Goal: Information Seeking & Learning: Learn about a topic

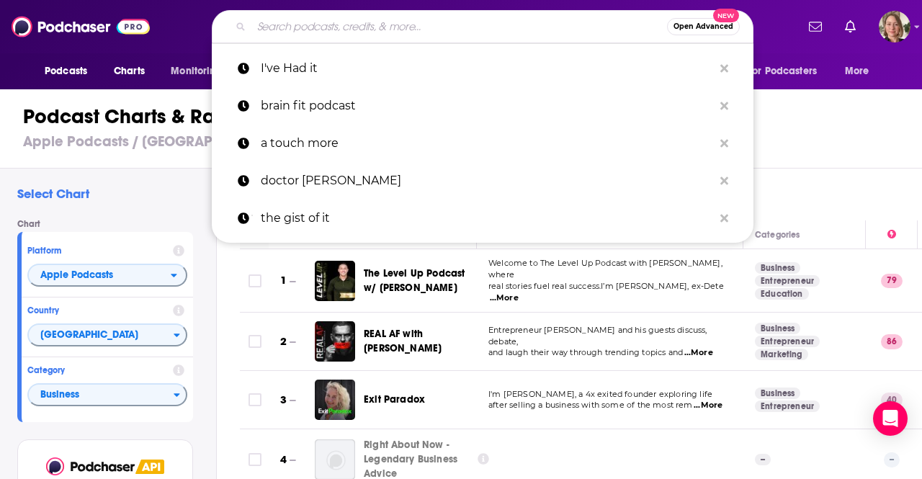
scroll to position [5333, 0]
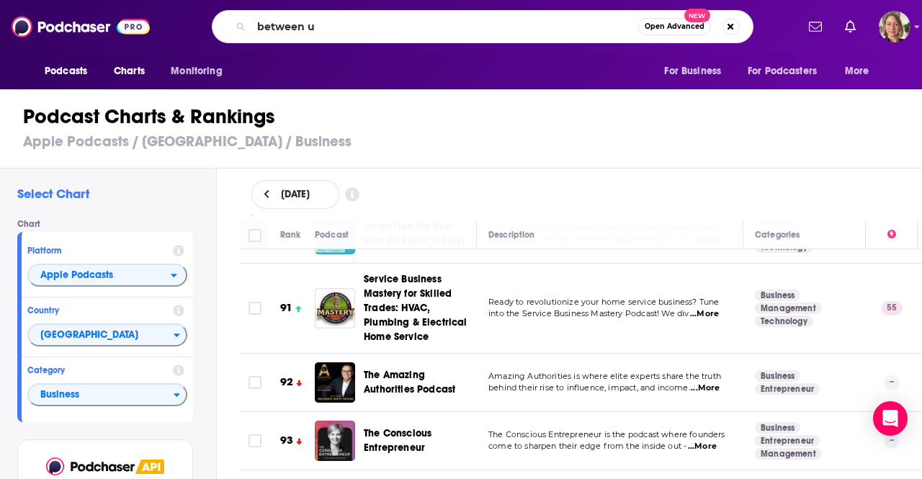
type input "between us"
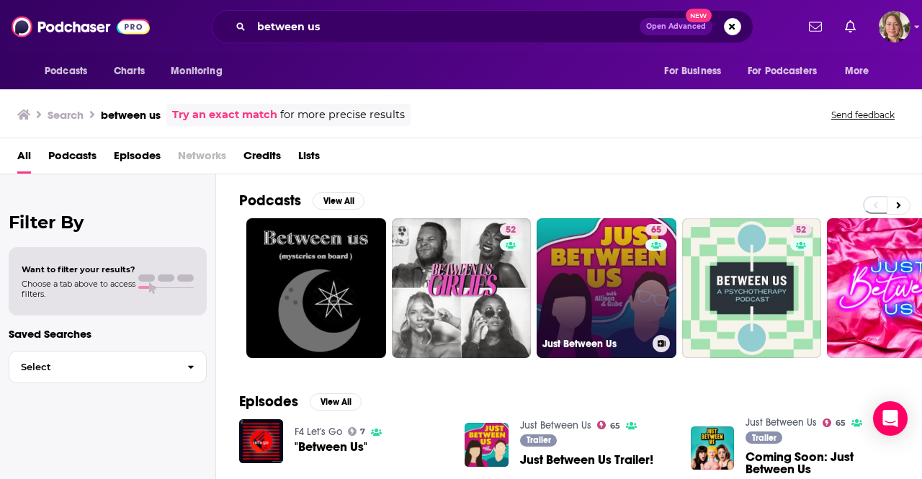
click at [613, 309] on link "65 Just Between Us" at bounding box center [607, 288] width 140 height 140
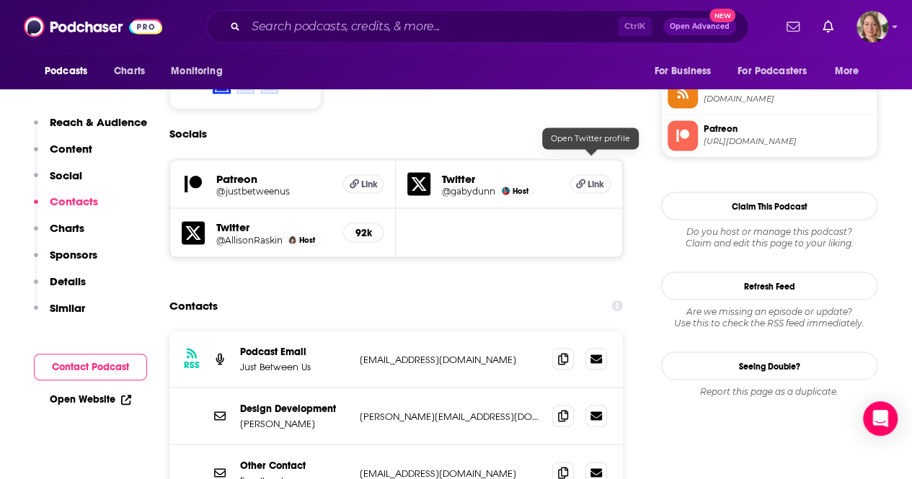
scroll to position [1369, 0]
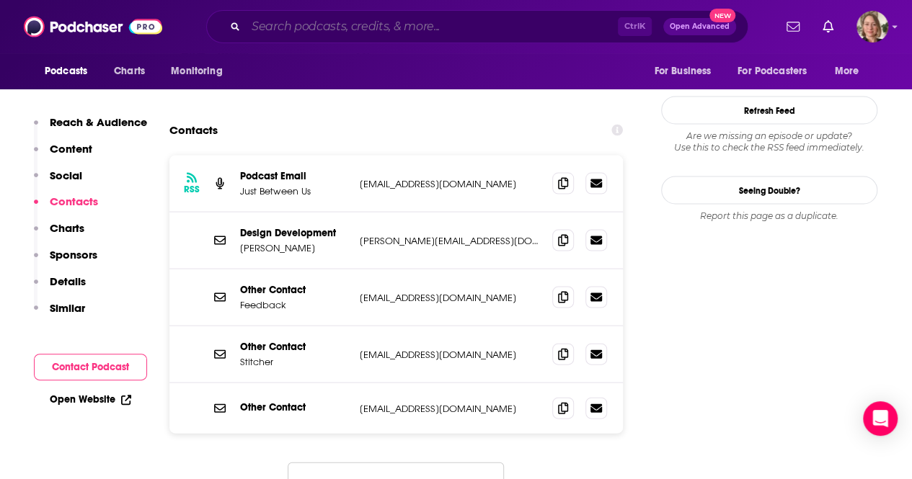
click at [339, 24] on input "Search podcasts, credits, & more..." at bounding box center [432, 26] width 372 height 23
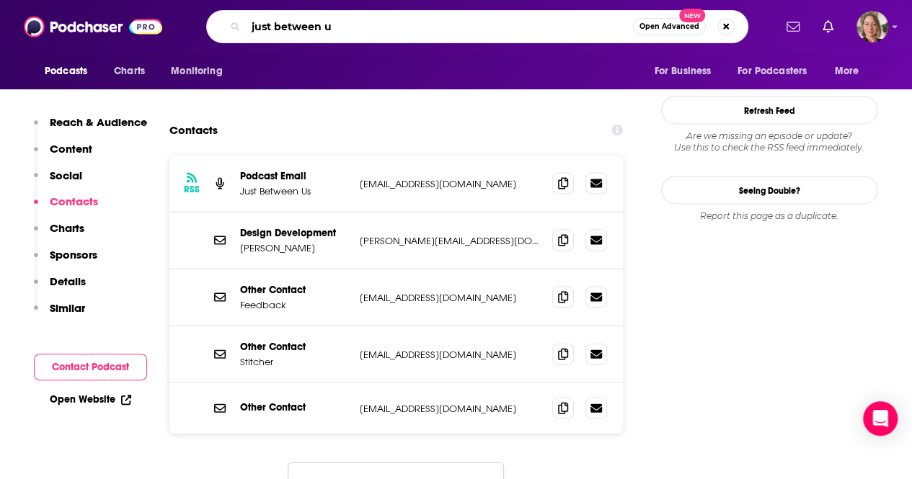
type input "just between us"
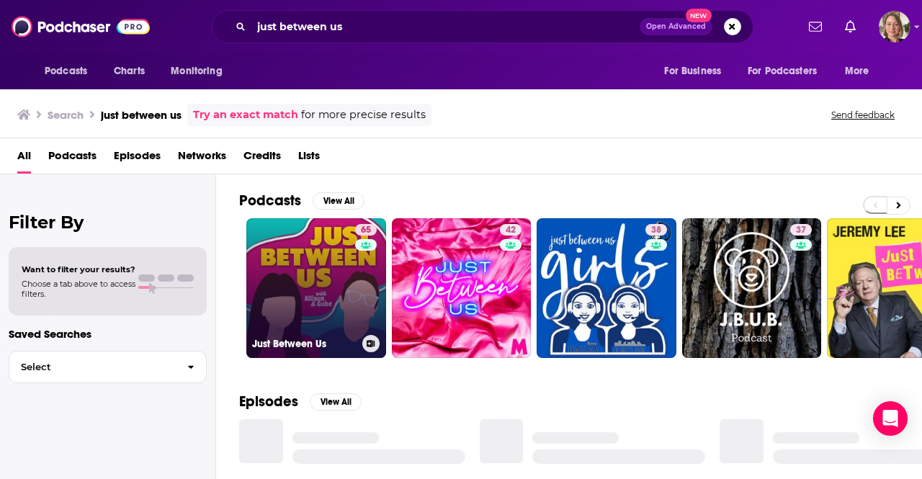
click at [305, 289] on link "65 Just Between Us" at bounding box center [316, 288] width 140 height 140
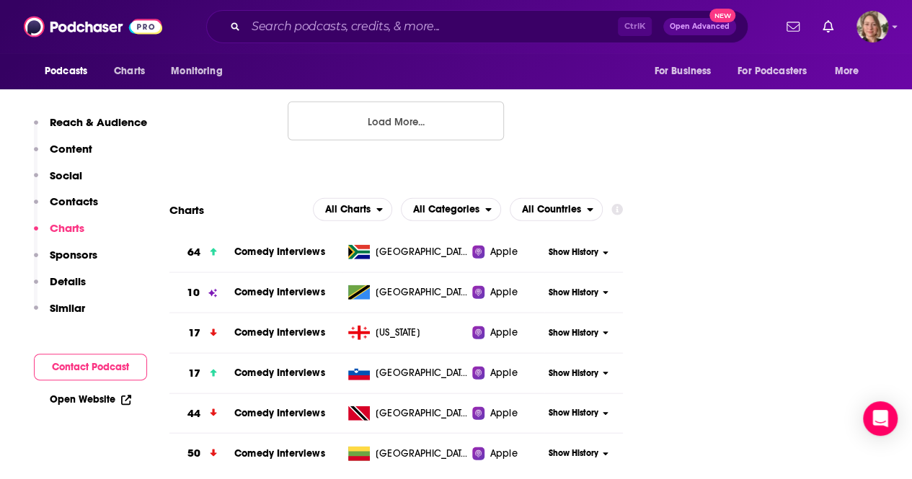
scroll to position [1802, 0]
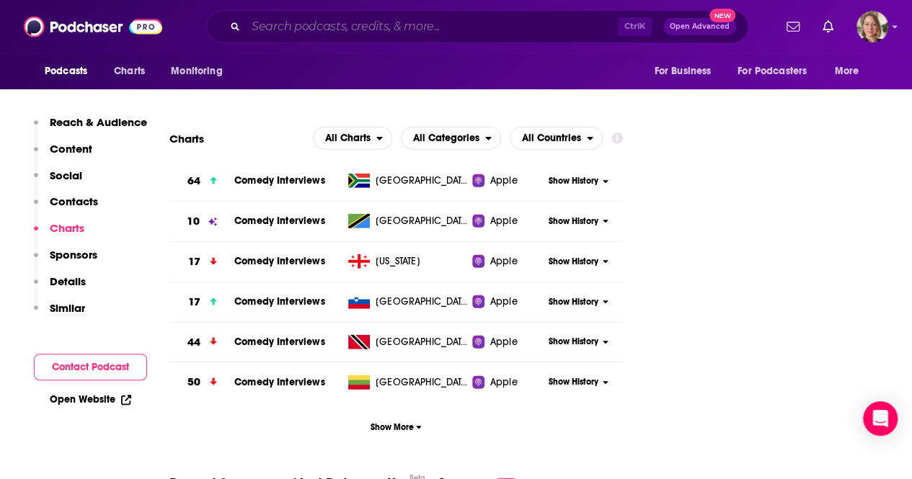
click at [304, 30] on input "Search podcasts, credits, & more..." at bounding box center [432, 26] width 372 height 23
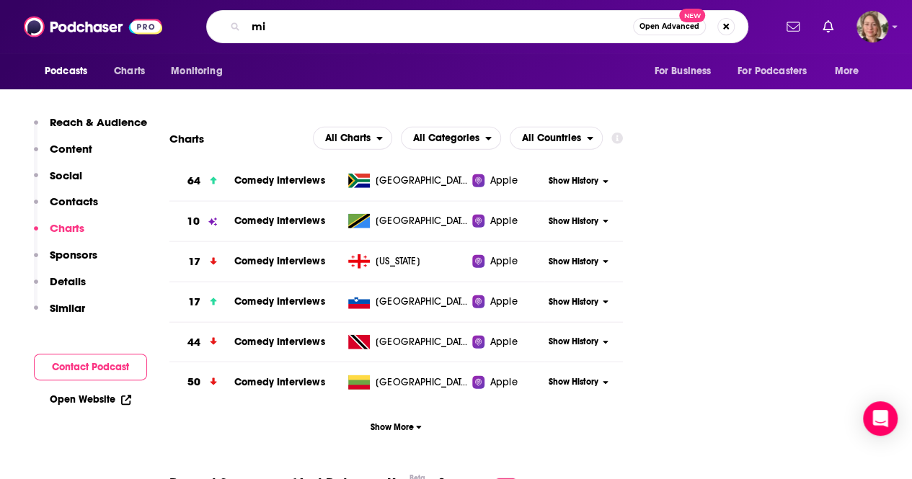
type input "m"
type input "finding mastery"
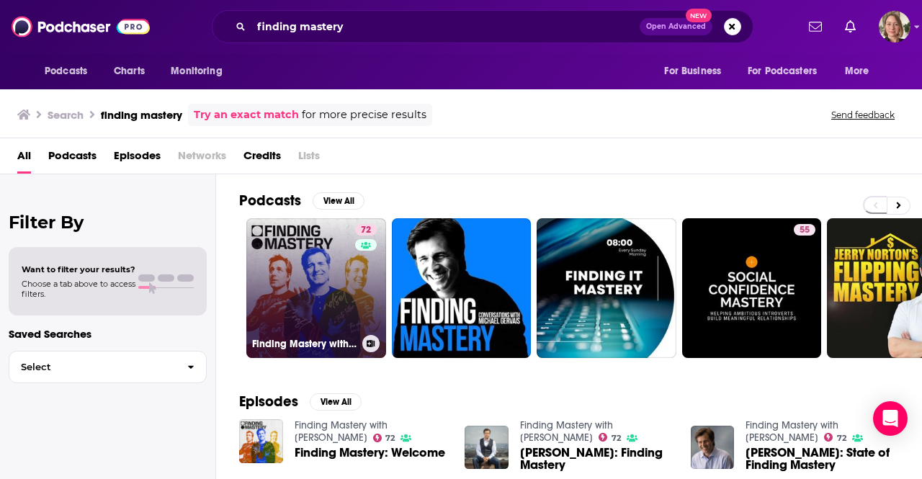
click at [306, 260] on link "72 Finding Mastery with [PERSON_NAME]" at bounding box center [316, 288] width 140 height 140
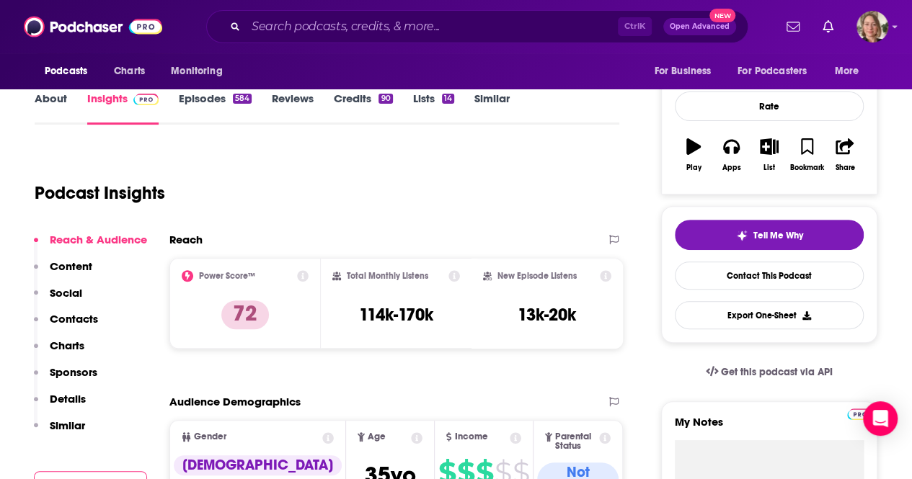
scroll to position [216, 0]
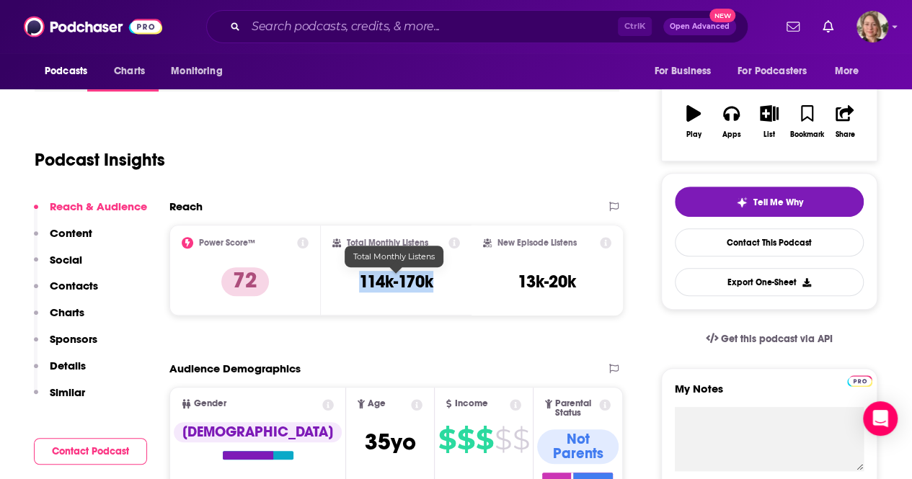
drag, startPoint x: 419, startPoint y: 282, endPoint x: 358, endPoint y: 280, distance: 61.3
click at [358, 280] on div "Total Monthly Listens 114k-170k" at bounding box center [396, 270] width 128 height 66
copy h3 "114k-170k"
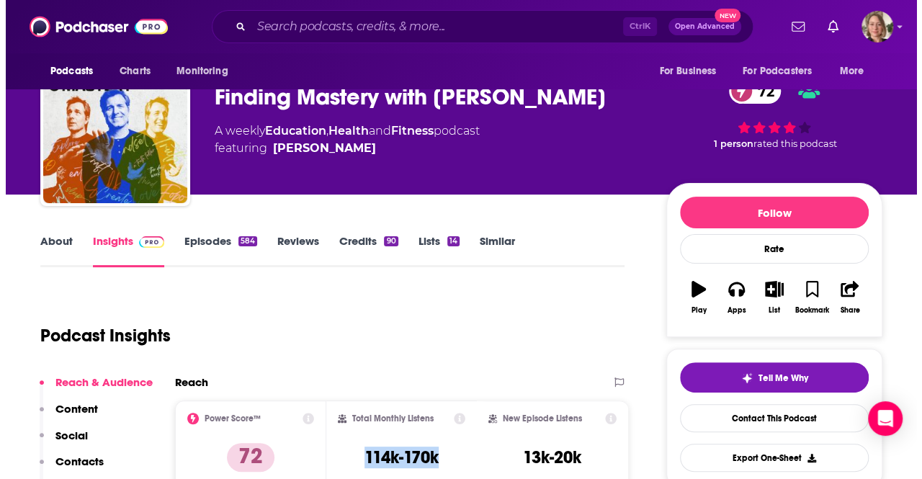
scroll to position [0, 0]
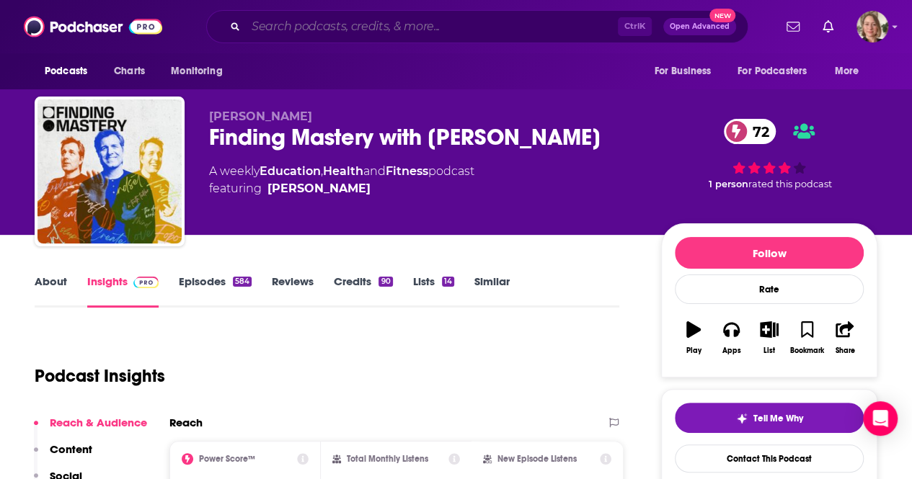
click at [306, 21] on input "Search podcasts, credits, & more..." at bounding box center [432, 26] width 372 height 23
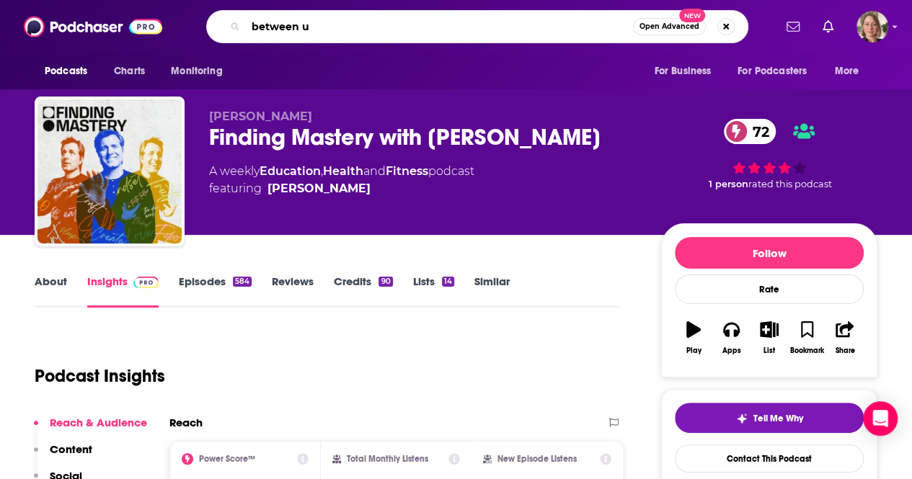
type input "between us"
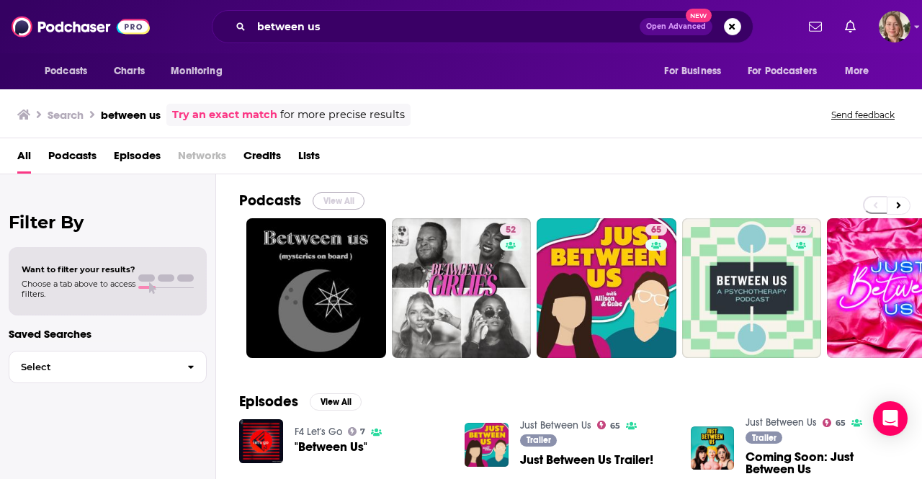
click at [349, 198] on button "View All" at bounding box center [339, 200] width 52 height 17
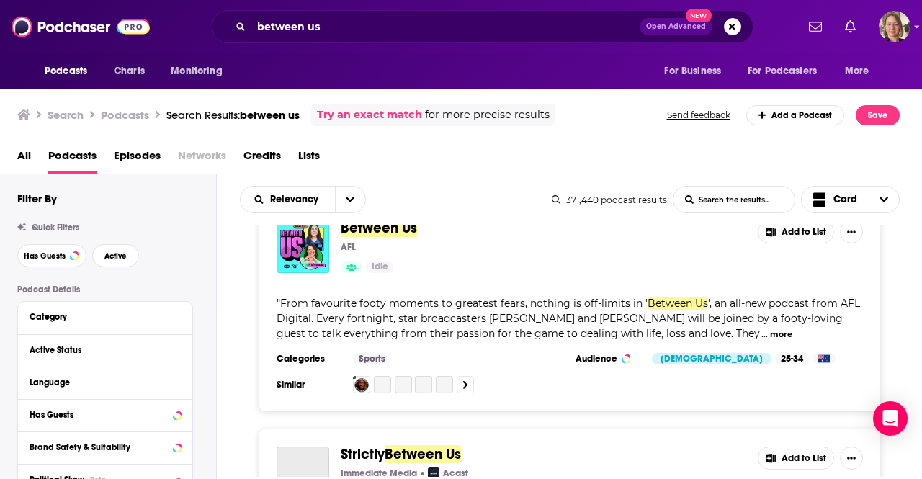
scroll to position [3315, 0]
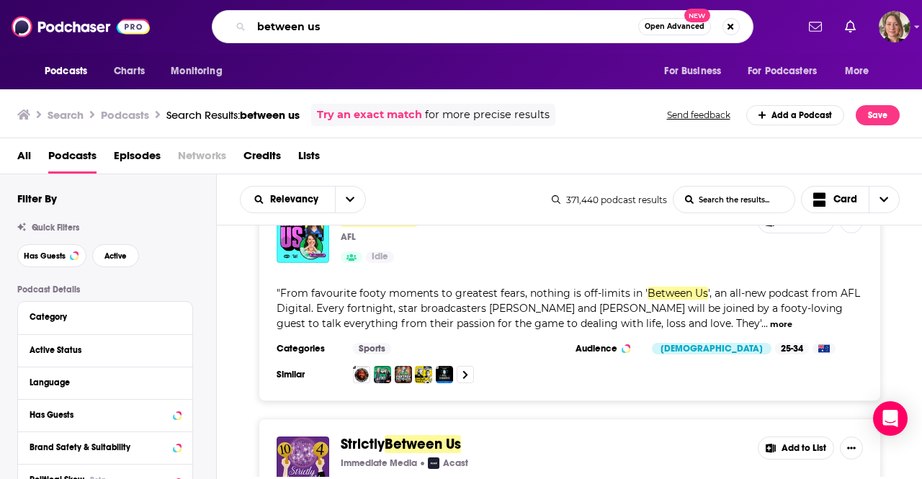
click at [366, 25] on input "between us" at bounding box center [444, 26] width 387 height 23
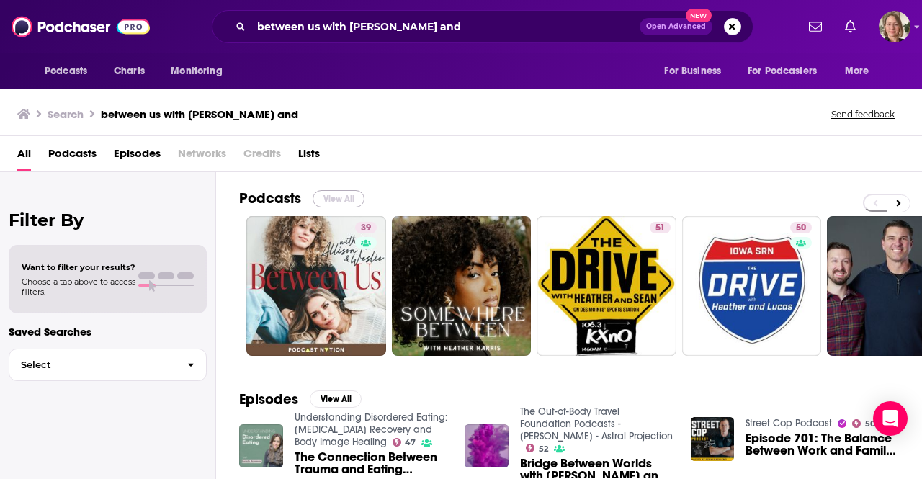
click at [336, 196] on button "View All" at bounding box center [339, 198] width 52 height 17
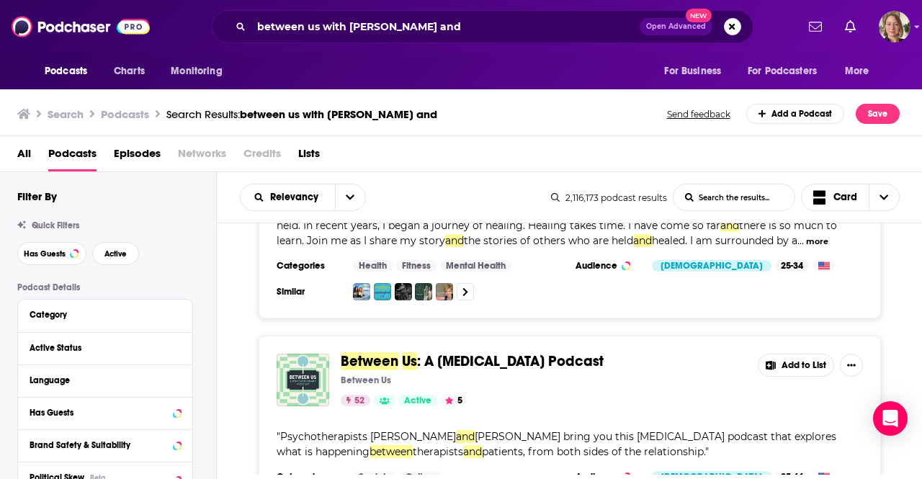
scroll to position [3315, 0]
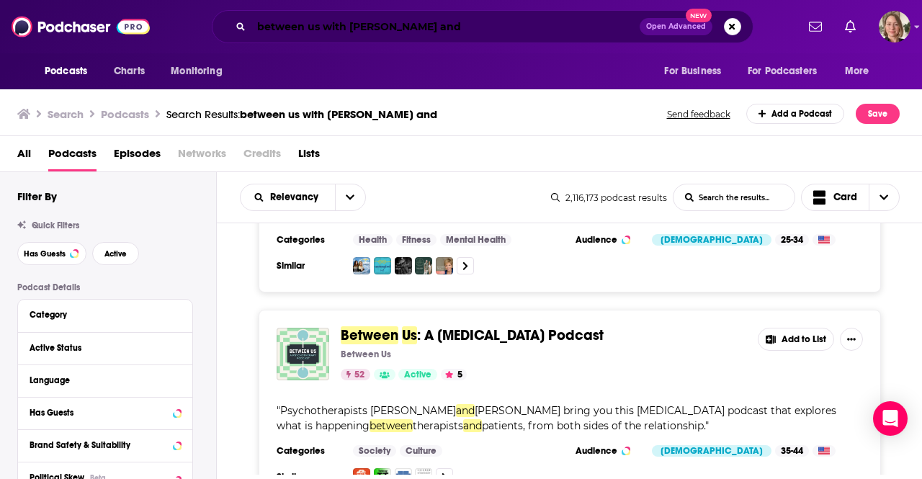
click at [352, 30] on input "between us with [PERSON_NAME] and" at bounding box center [445, 26] width 388 height 23
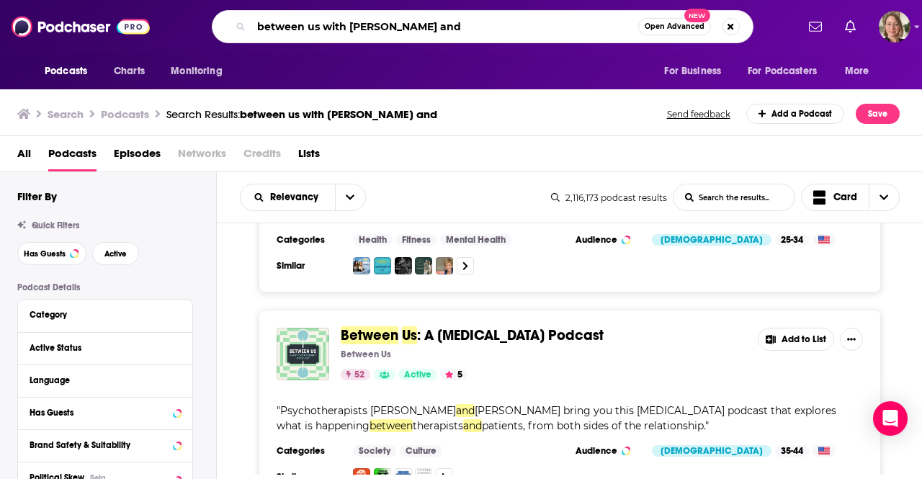
drag, startPoint x: 448, startPoint y: 27, endPoint x: 163, endPoint y: -4, distance: 287.0
click at [163, 0] on html "Podcasts Charts Monitoring between us with heather and Open Advanced New For Bu…" at bounding box center [461, 239] width 922 height 479
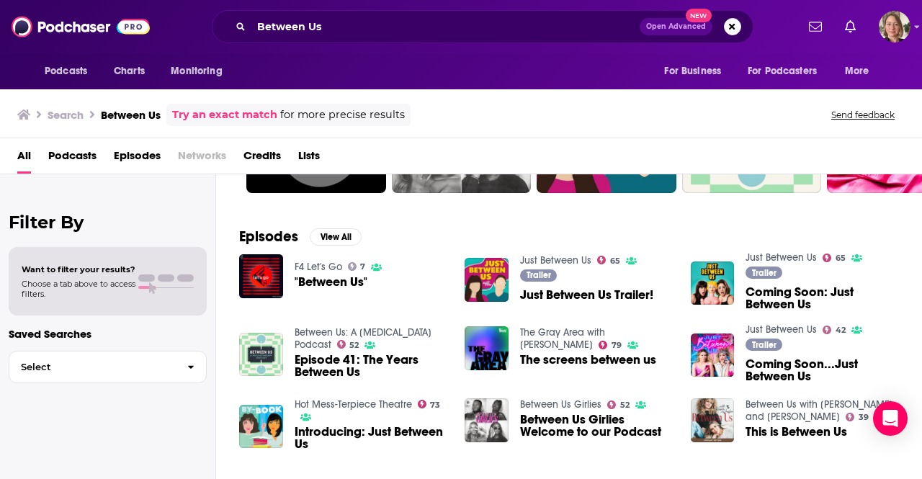
scroll to position [144, 0]
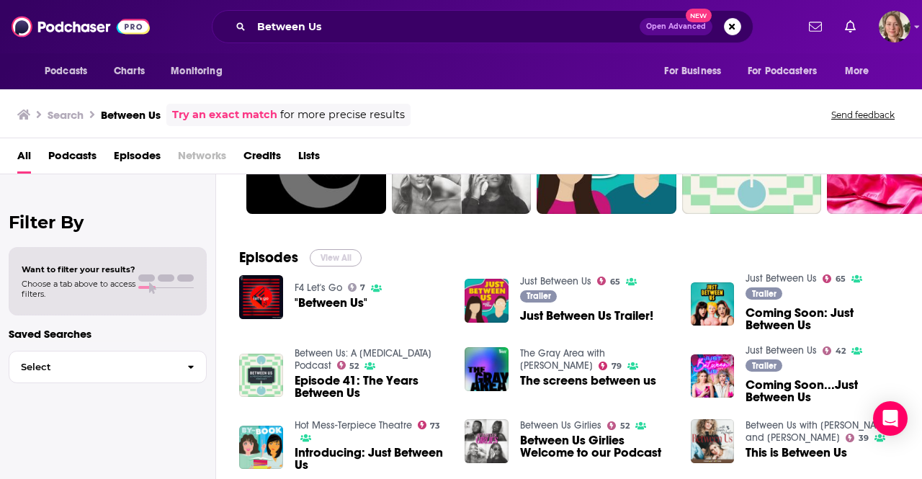
click at [344, 259] on button "View All" at bounding box center [336, 257] width 52 height 17
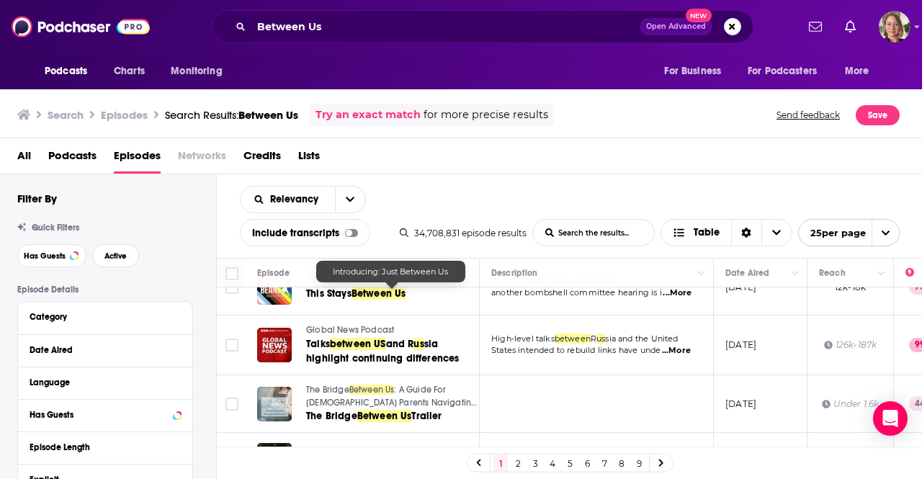
scroll to position [1235, 0]
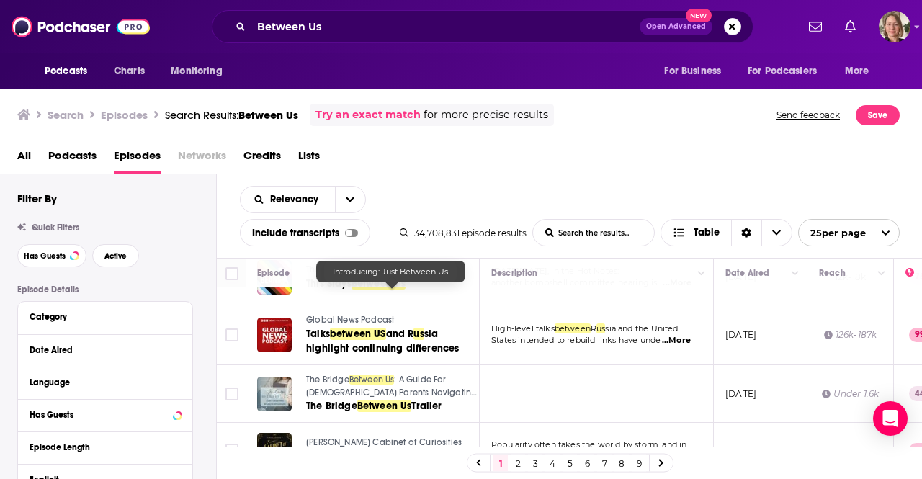
click at [517, 465] on link "2" at bounding box center [518, 463] width 14 height 17
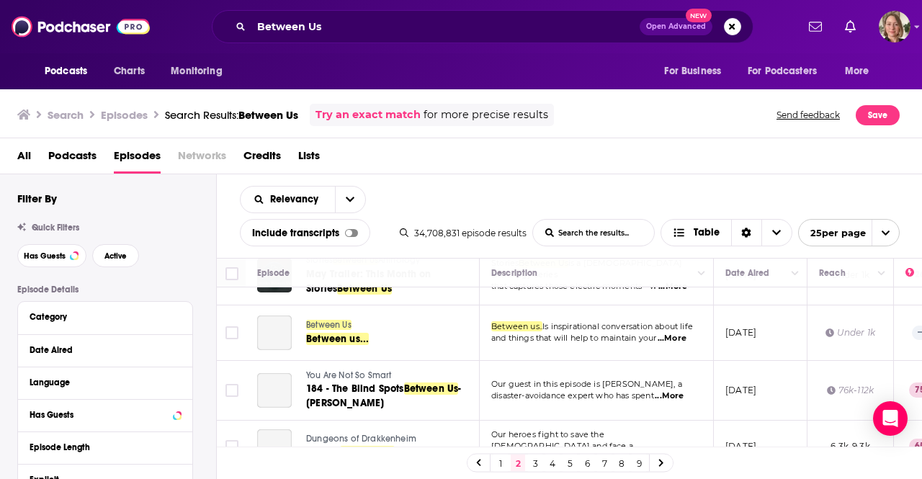
scroll to position [504, 0]
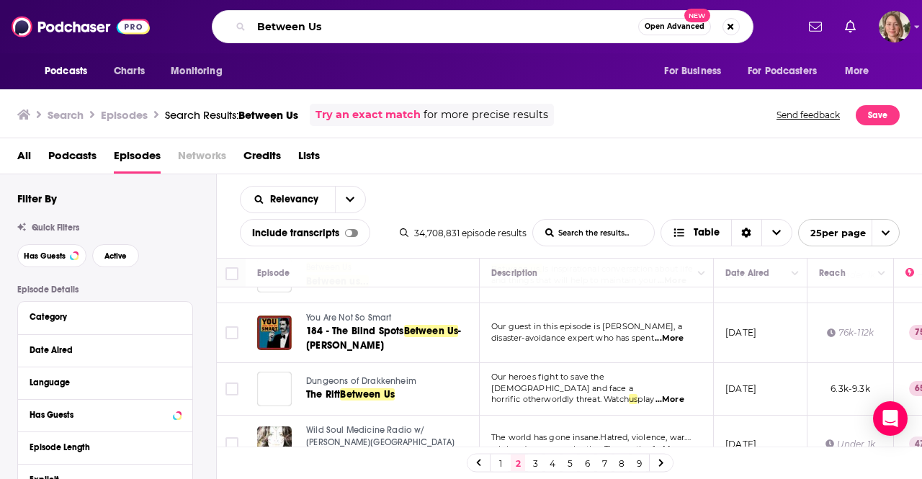
click at [343, 30] on input "Between Us" at bounding box center [444, 26] width 387 height 23
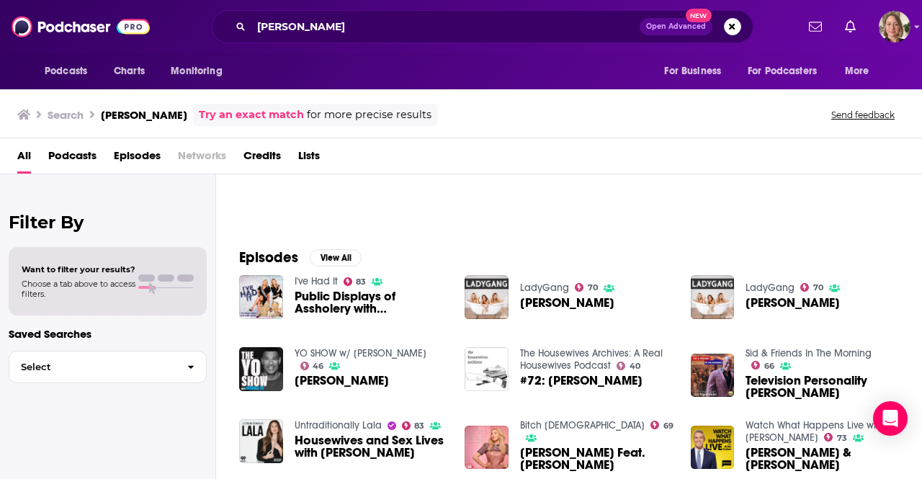
scroll to position [216, 0]
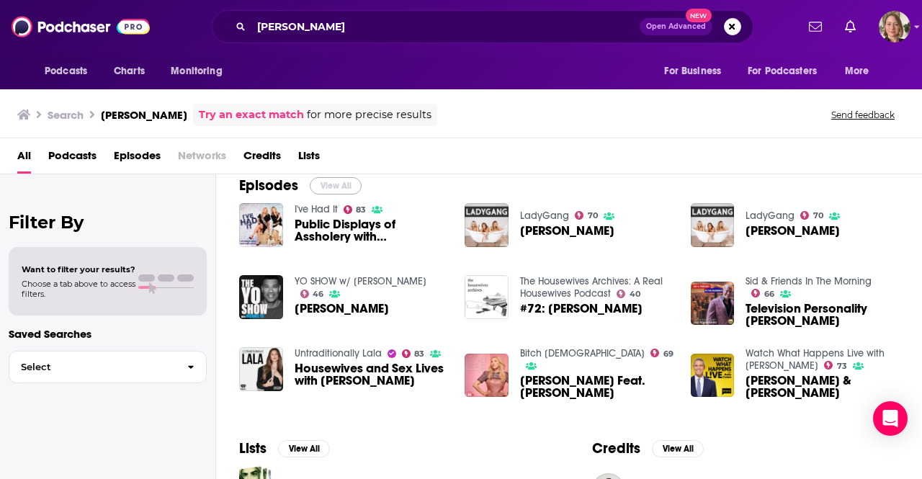
click at [317, 187] on button "View All" at bounding box center [336, 185] width 52 height 17
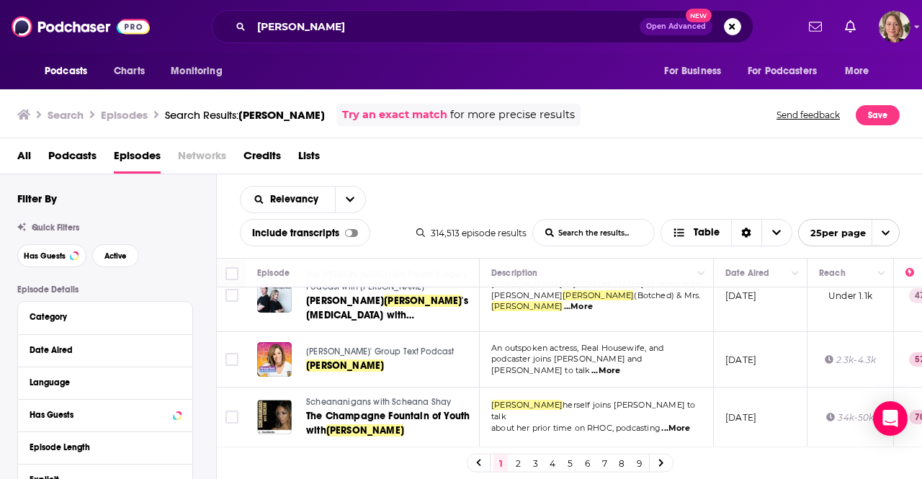
scroll to position [1332, 0]
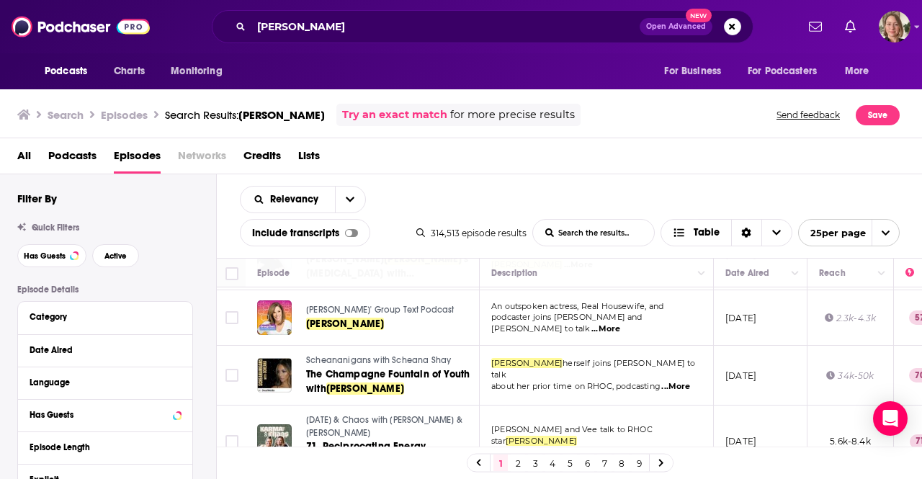
click at [516, 468] on link "2" at bounding box center [518, 463] width 14 height 17
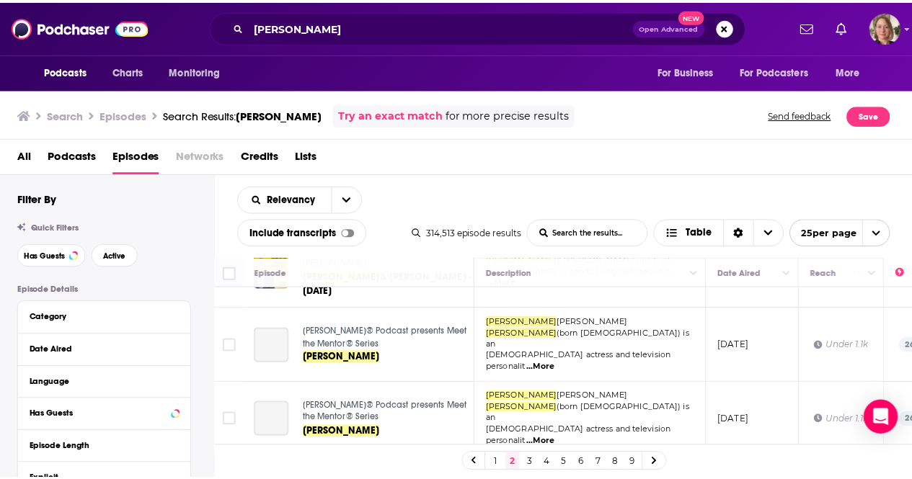
scroll to position [432, 0]
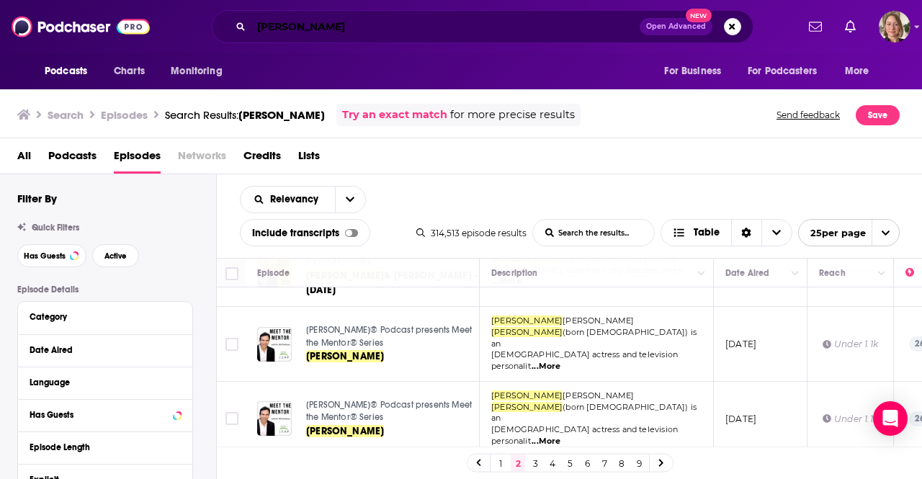
click at [334, 19] on input "[PERSON_NAME]" at bounding box center [445, 26] width 388 height 23
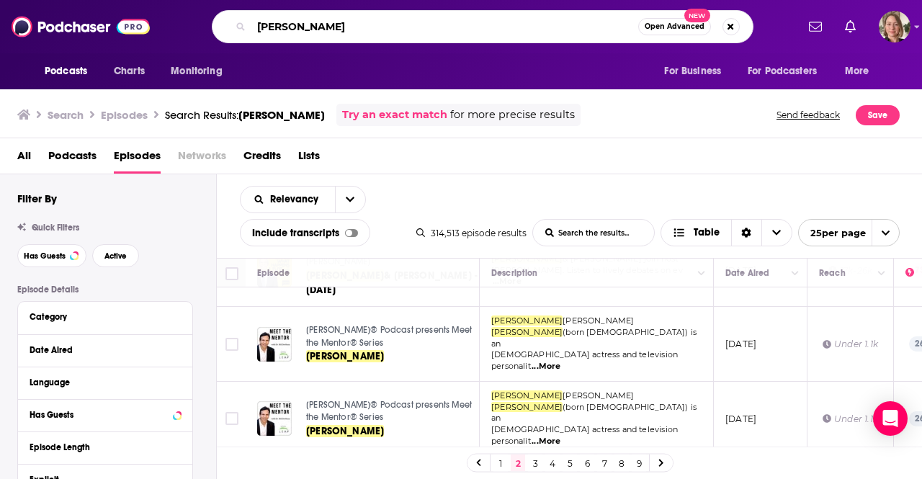
click at [335, 22] on input "[PERSON_NAME]" at bounding box center [444, 26] width 387 height 23
type input "e"
type input "wy network"
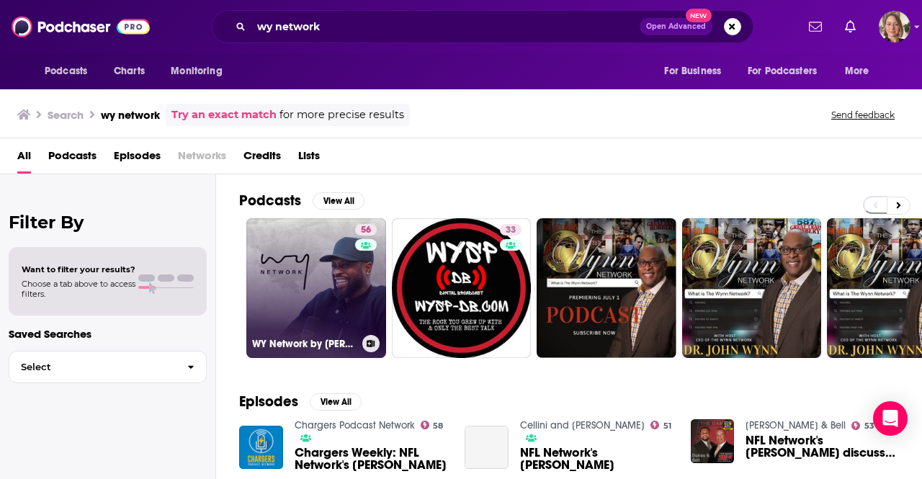
click at [337, 287] on link "56 WY Network by [PERSON_NAME]" at bounding box center [316, 288] width 140 height 140
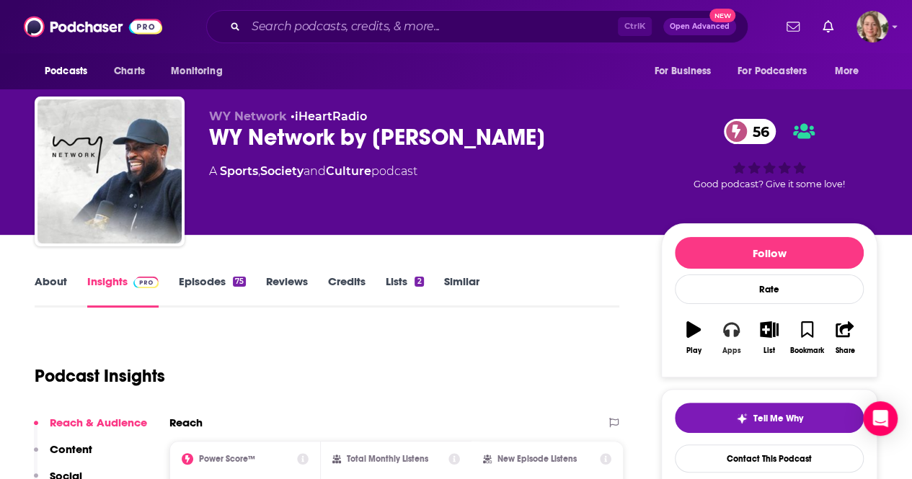
click at [739, 324] on button "Apps" at bounding box center [730, 338] width 37 height 52
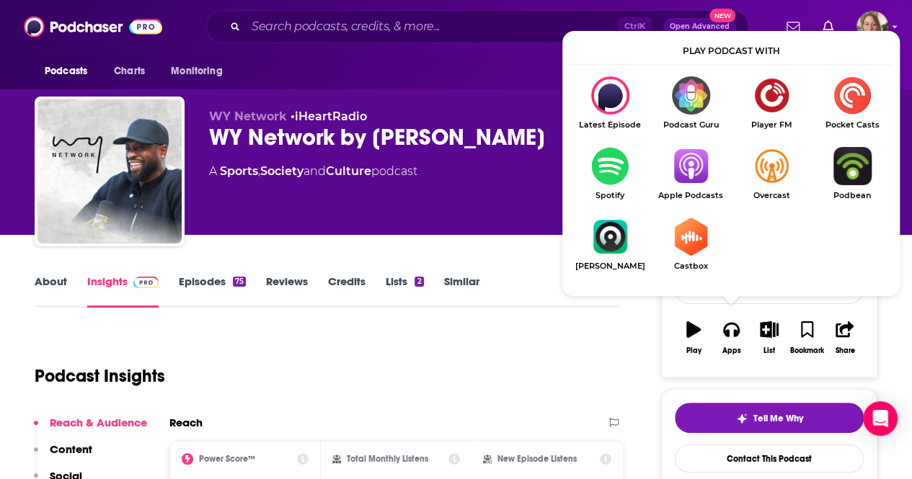
click at [691, 162] on img "Show Listen On dropdown" at bounding box center [690, 166] width 81 height 38
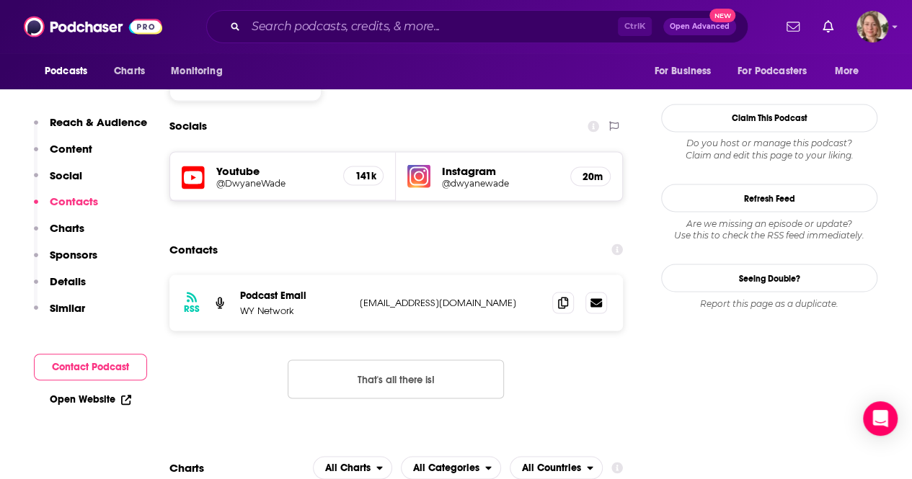
scroll to position [1225, 0]
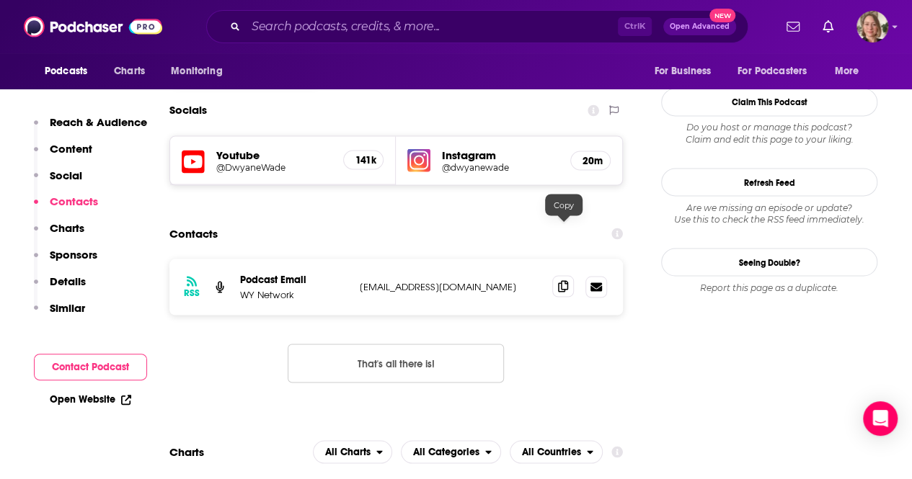
click at [565, 280] on icon at bounding box center [563, 286] width 10 height 12
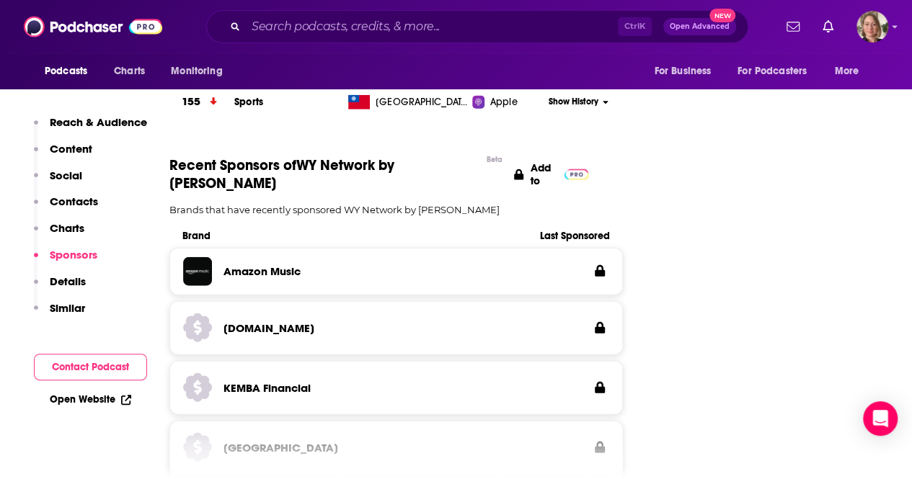
scroll to position [1946, 0]
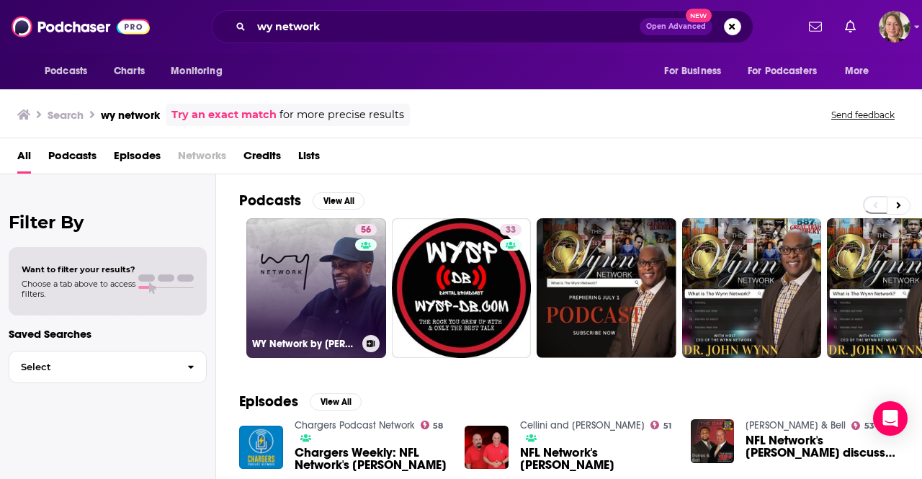
click at [329, 262] on link "56 WY Network by [PERSON_NAME]" at bounding box center [316, 288] width 140 height 140
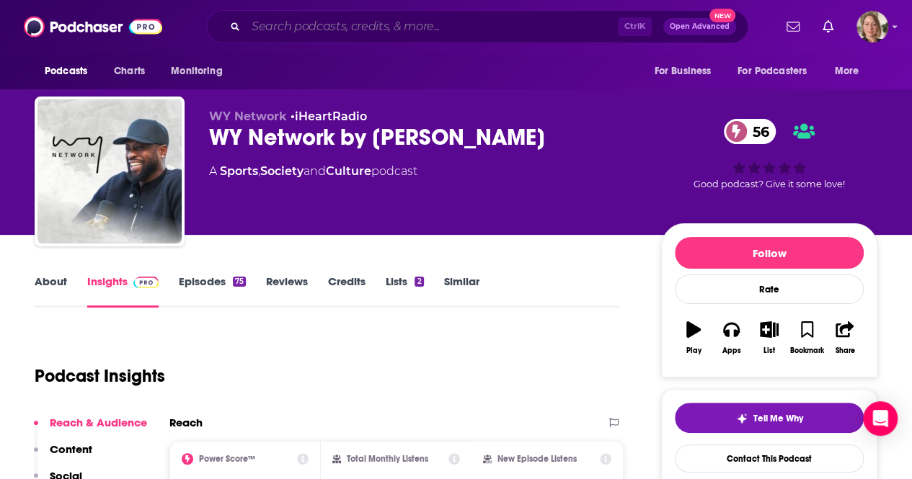
click at [280, 25] on input "Search podcasts, credits, & more..." at bounding box center [432, 26] width 372 height 23
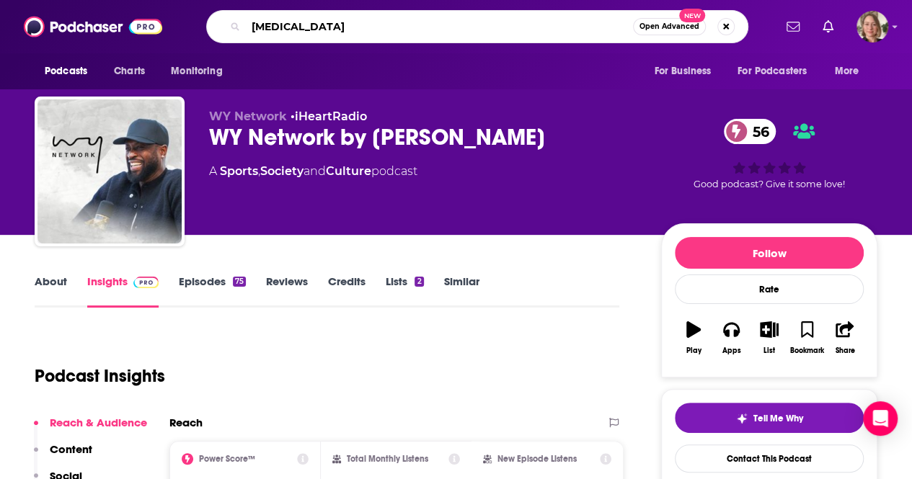
type input "intrusive thoughts"
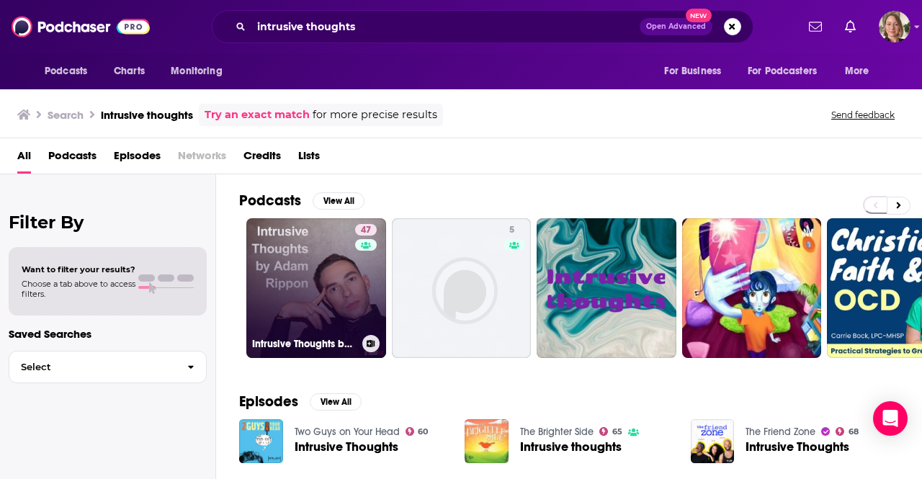
click at [288, 296] on link "47 Intrusive Thoughts by [PERSON_NAME]" at bounding box center [316, 288] width 140 height 140
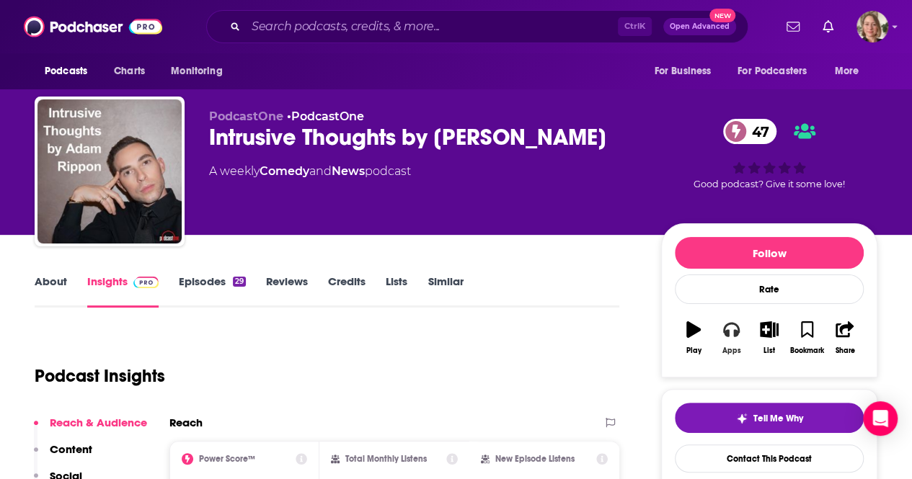
click at [736, 344] on button "Apps" at bounding box center [730, 338] width 37 height 52
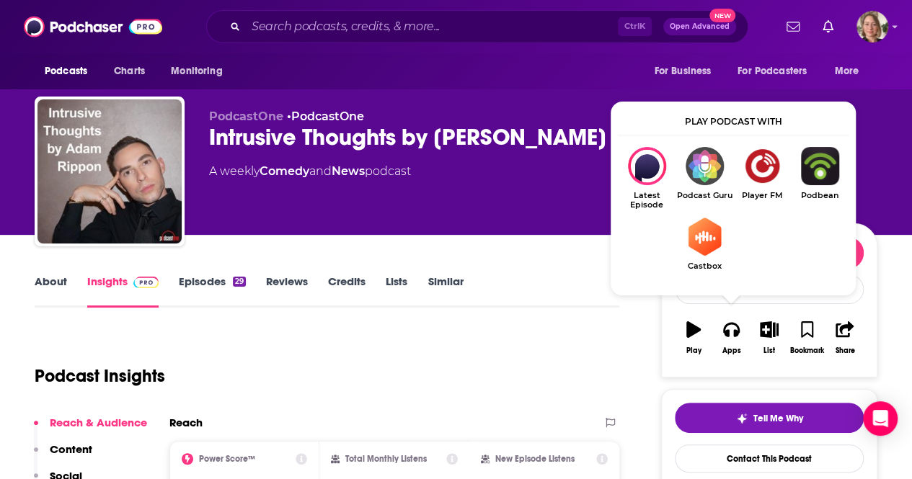
click at [508, 373] on div "Podcast Insights" at bounding box center [321, 368] width 573 height 74
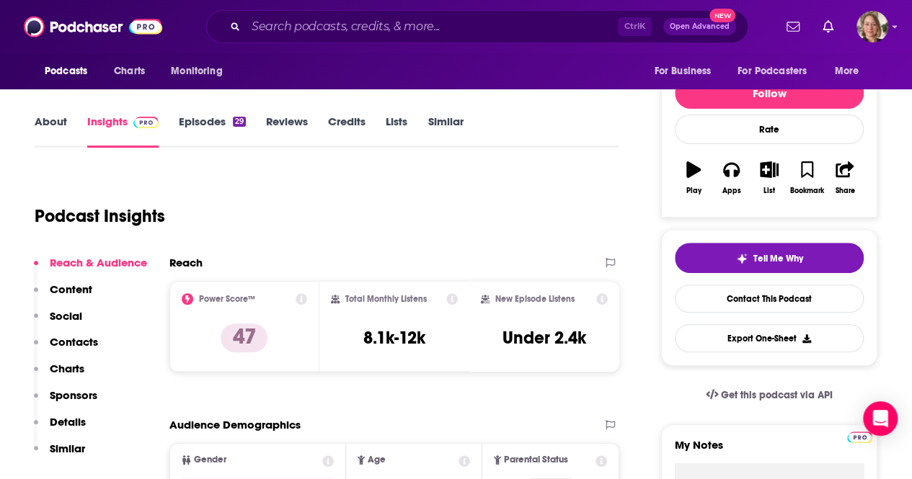
scroll to position [216, 0]
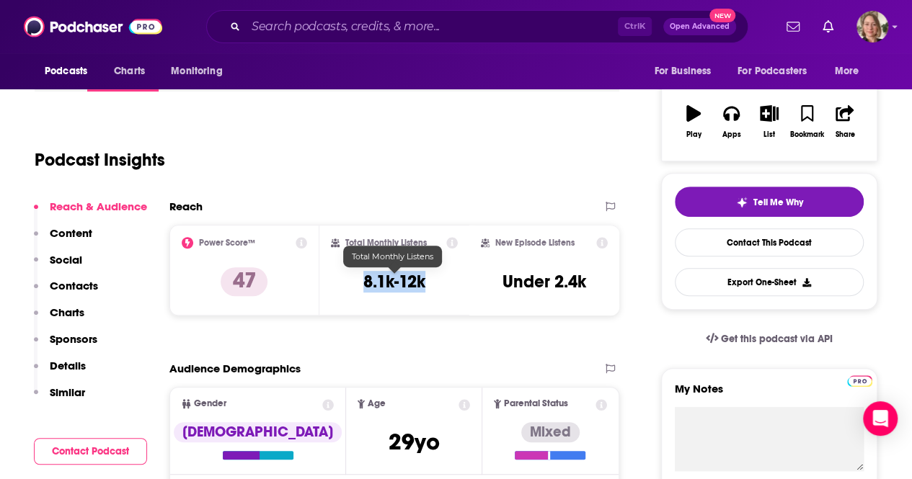
drag, startPoint x: 433, startPoint y: 278, endPoint x: 357, endPoint y: 282, distance: 75.8
click at [357, 282] on div "Total Monthly Listens 8.1k-12k" at bounding box center [394, 270] width 127 height 66
click at [362, 283] on div "Total Monthly Listens 8.1k-12k" at bounding box center [394, 270] width 127 height 66
copy h3 "8.1k-12k"
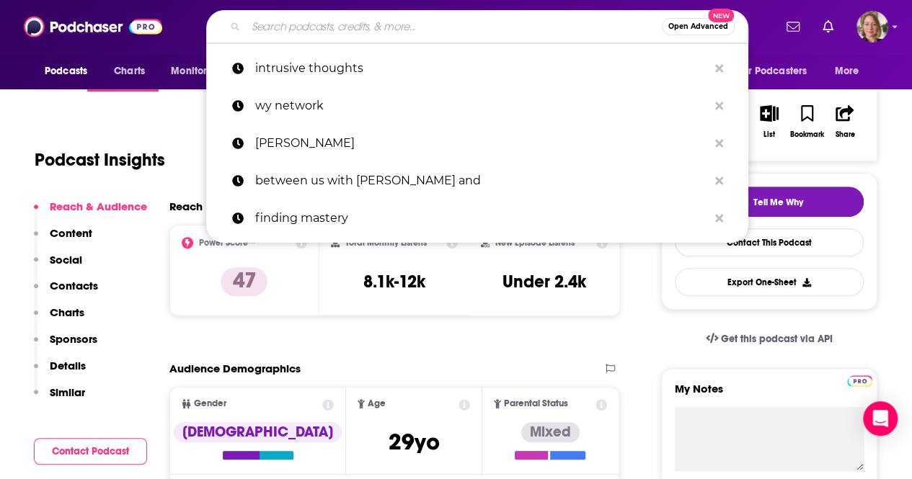
click at [338, 25] on input "Search podcasts, credits, & more..." at bounding box center [454, 26] width 416 height 23
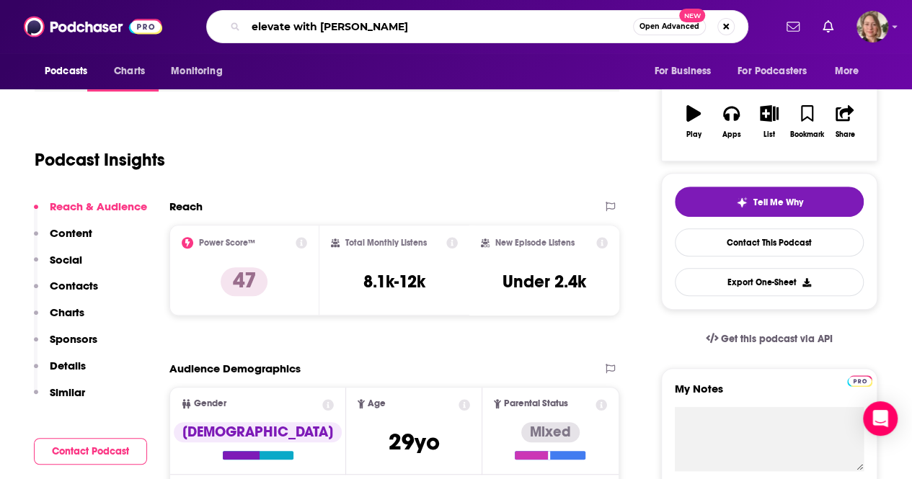
type input "elevate with [PERSON_NAME]"
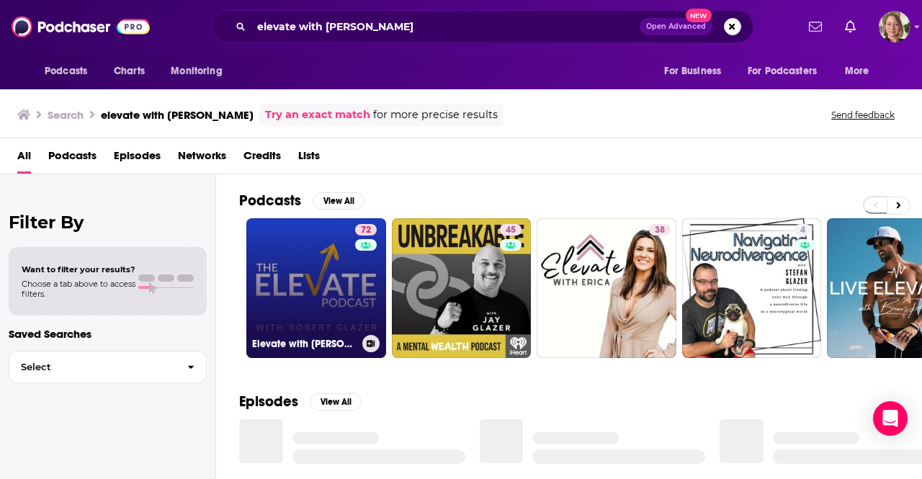
click at [316, 277] on link "72 Elevate with [PERSON_NAME]" at bounding box center [316, 288] width 140 height 140
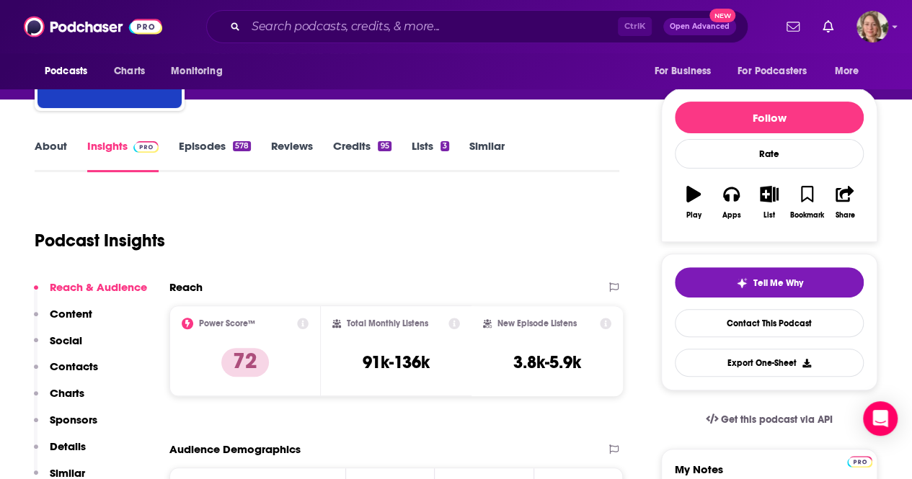
scroll to position [144, 0]
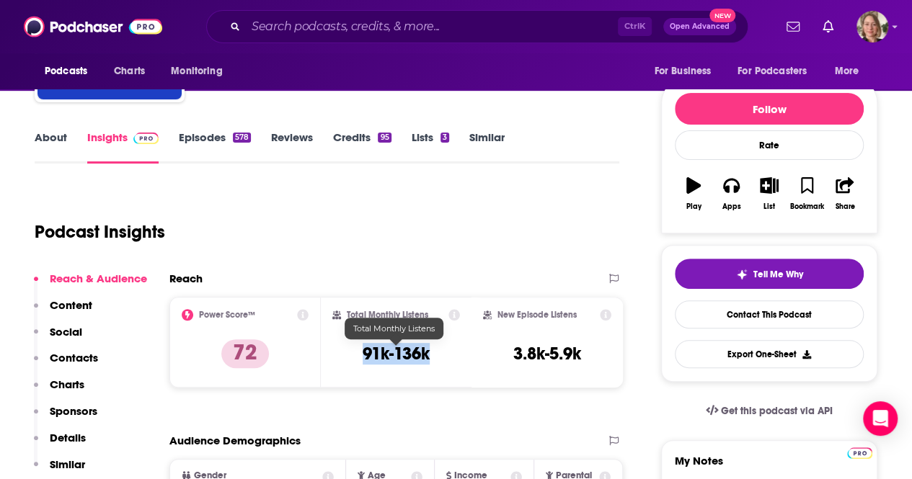
drag, startPoint x: 435, startPoint y: 360, endPoint x: 360, endPoint y: 357, distance: 75.0
click at [360, 357] on div "Total Monthly Listens 91k-136k" at bounding box center [396, 342] width 128 height 66
copy h3 "91k-136k"
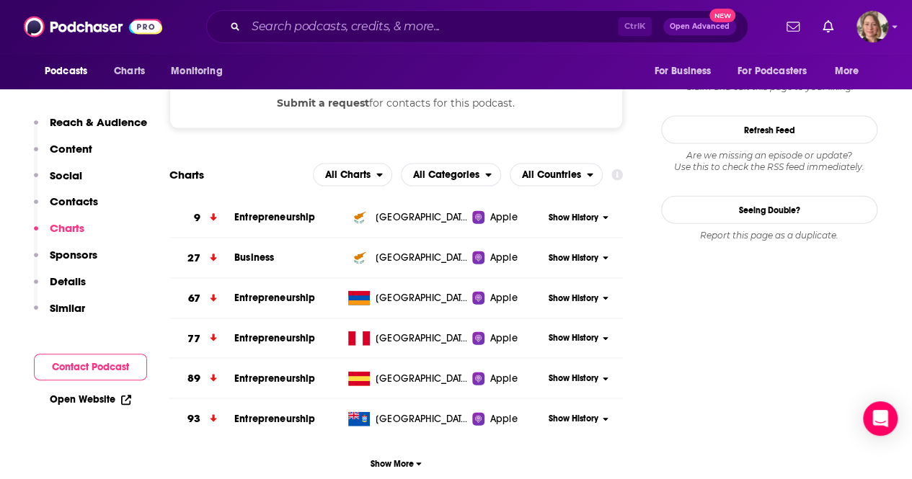
scroll to position [1513, 0]
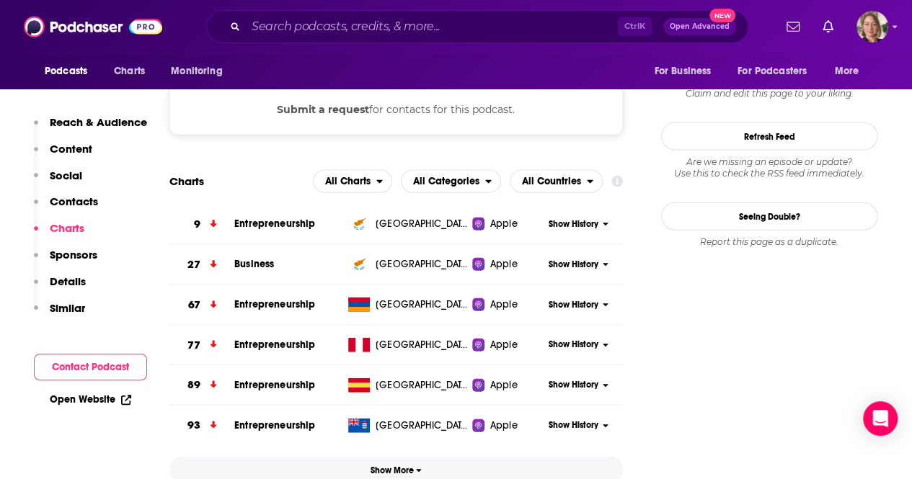
click at [397, 466] on span "Show More" at bounding box center [395, 471] width 51 height 10
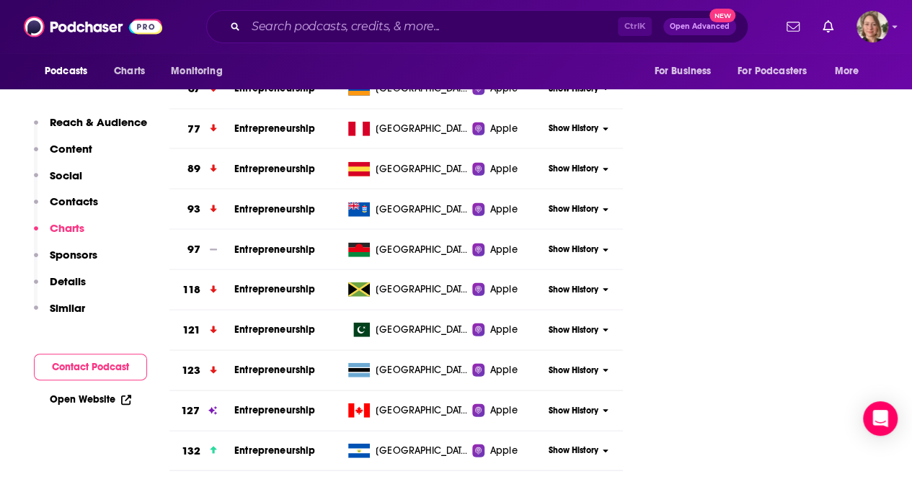
scroll to position [2018, 0]
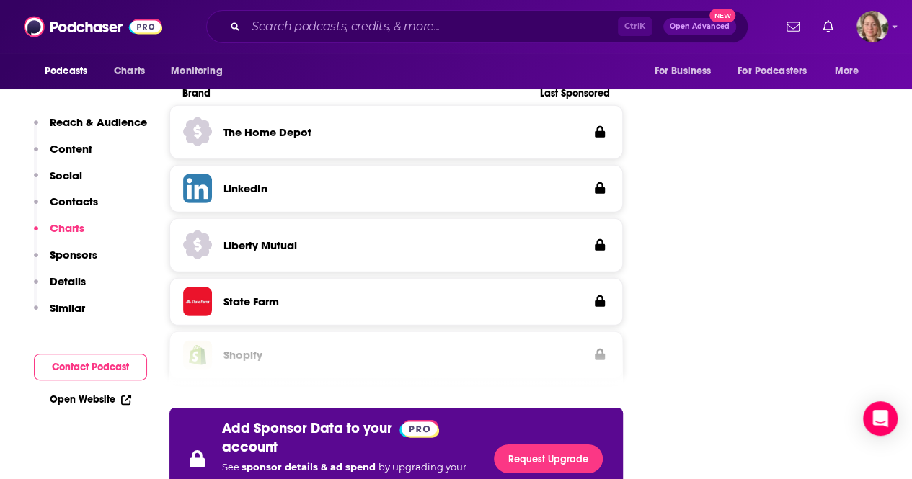
drag, startPoint x: 127, startPoint y: 446, endPoint x: 450, endPoint y: 375, distance: 330.5
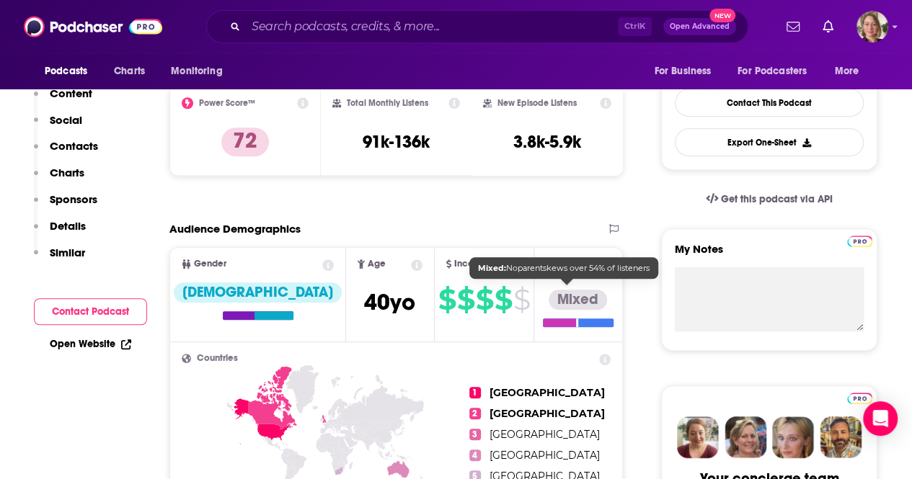
scroll to position [0, 0]
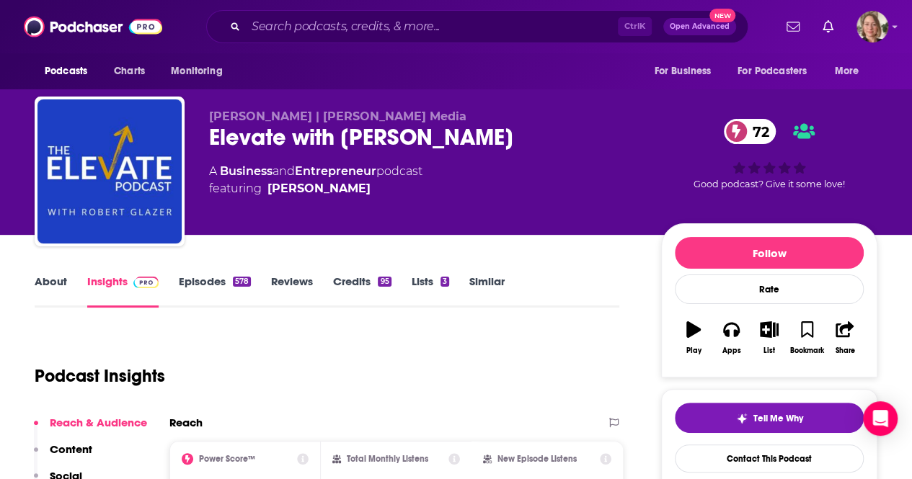
click at [49, 280] on link "About" at bounding box center [51, 291] width 32 height 33
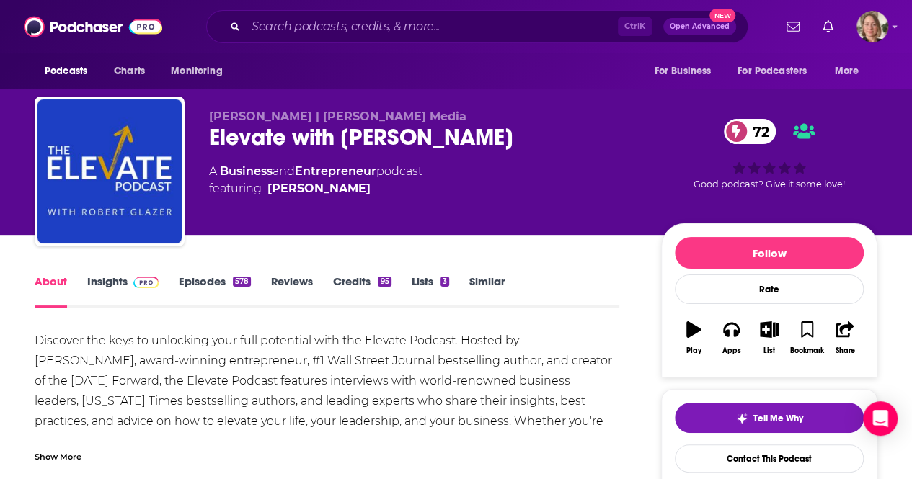
scroll to position [216, 0]
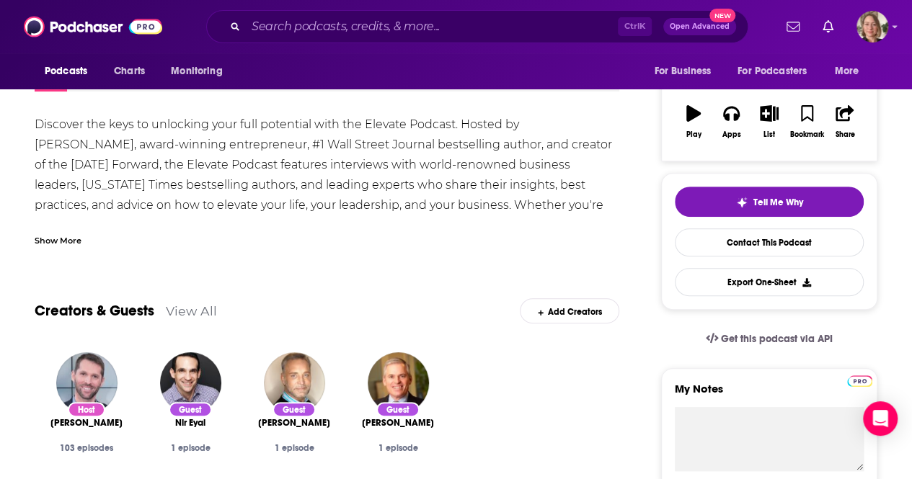
click at [62, 240] on div "Show More" at bounding box center [58, 240] width 47 height 14
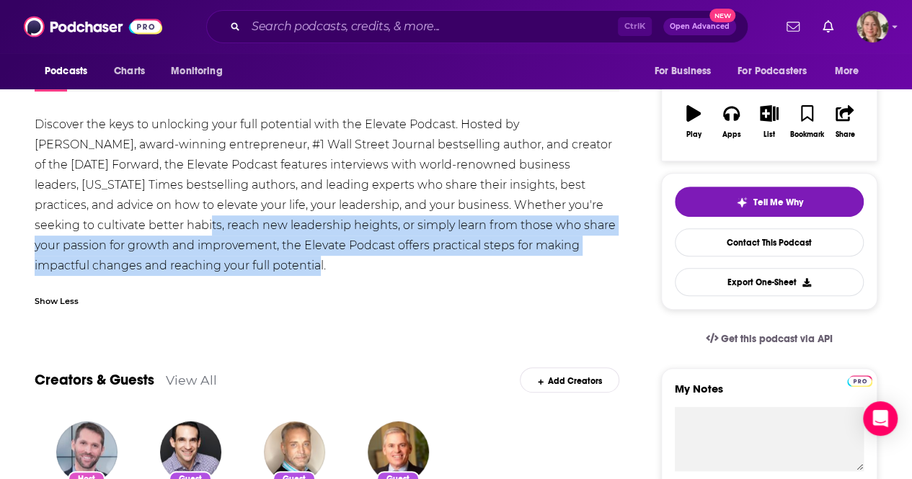
scroll to position [0, 0]
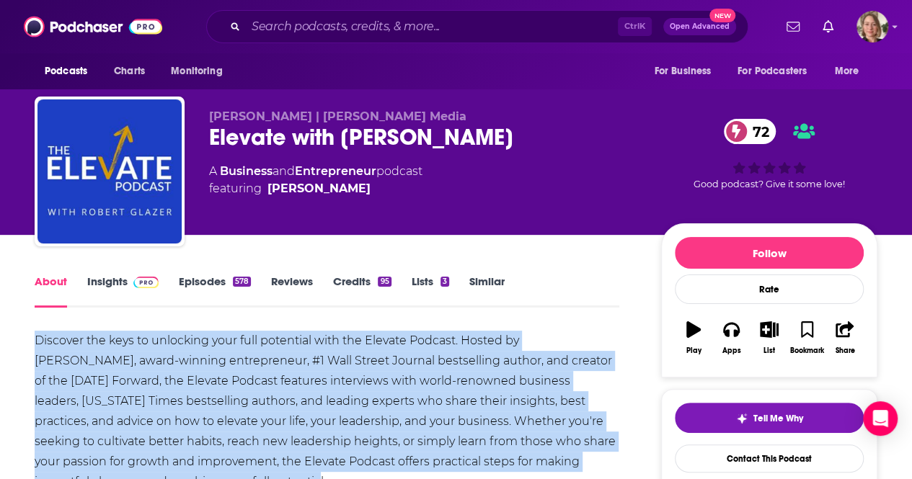
drag, startPoint x: 180, startPoint y: 264, endPoint x: 35, endPoint y: 338, distance: 162.8
click at [35, 338] on div "Discover the keys to unlocking your full potential with the Elevate Podcast. Ho…" at bounding box center [327, 411] width 584 height 161
copy div "Discover the keys to unlocking your full potential with the Elevate Podcast. Ho…"
drag, startPoint x: 303, startPoint y: 253, endPoint x: 571, endPoint y: 253, distance: 268.1
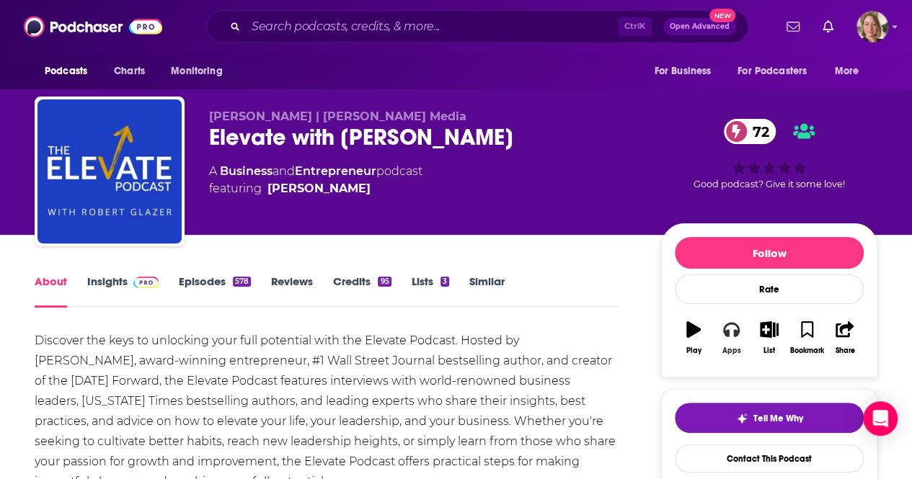
click at [724, 339] on button "Apps" at bounding box center [730, 338] width 37 height 52
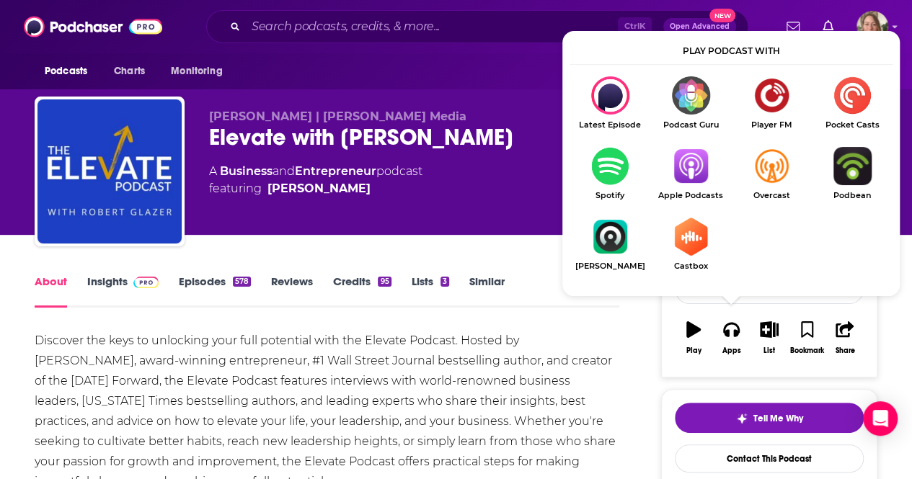
click at [698, 179] on img "Show Listen On dropdown" at bounding box center [690, 166] width 81 height 38
